Goal: Task Accomplishment & Management: Use online tool/utility

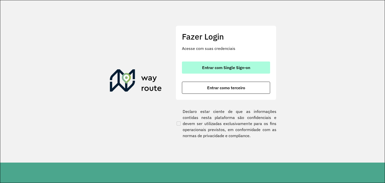
click at [206, 66] on span "Entrar com Single Sign-on" at bounding box center [226, 68] width 48 height 4
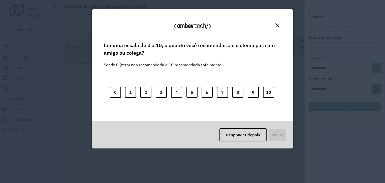
click at [21, 109] on div "Agradecemos seu feedback! Em uma escala de 0 a 10, o quanto você recomendaria o…" at bounding box center [192, 91] width 385 height 183
click at [276, 138] on div "Responder depois Enviar" at bounding box center [193, 134] width 202 height 27
click at [221, 135] on button "Responder depois" at bounding box center [242, 134] width 47 height 13
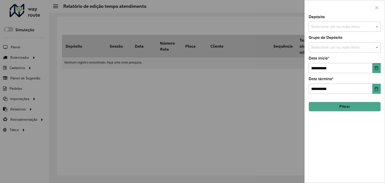
click at [28, 127] on div at bounding box center [192, 91] width 385 height 183
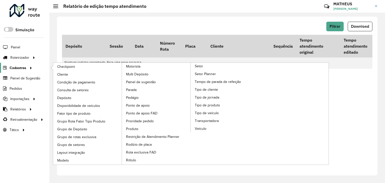
click at [33, 65] on div at bounding box center [30, 67] width 8 height 5
click at [78, 77] on link "Cliente" at bounding box center [87, 75] width 69 height 8
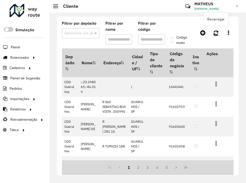
click at [216, 36] on link at bounding box center [216, 32] width 11 height 9
click at [217, 33] on icon at bounding box center [216, 33] width 5 height 6
